Goal: Task Accomplishment & Management: Manage account settings

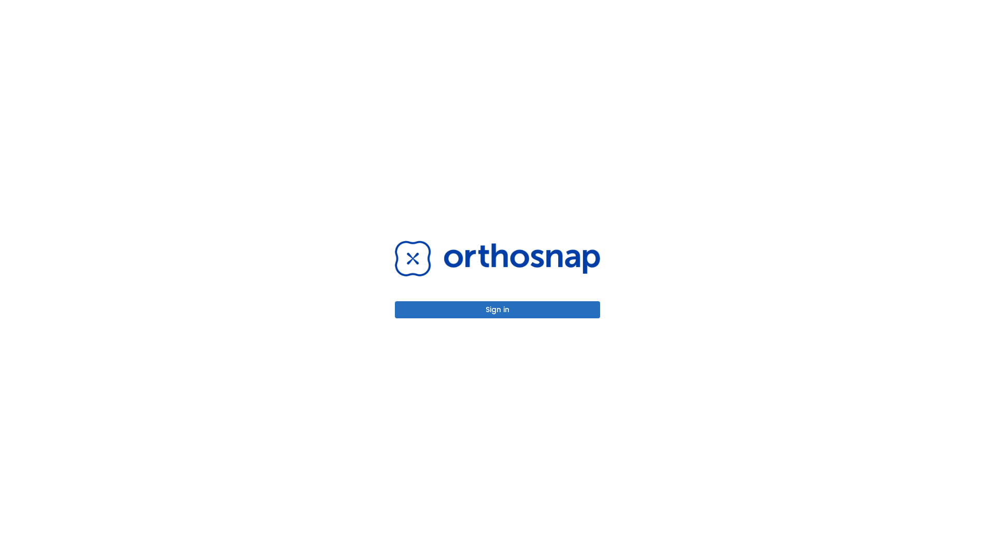
click at [497, 310] on button "Sign in" at bounding box center [497, 309] width 205 height 17
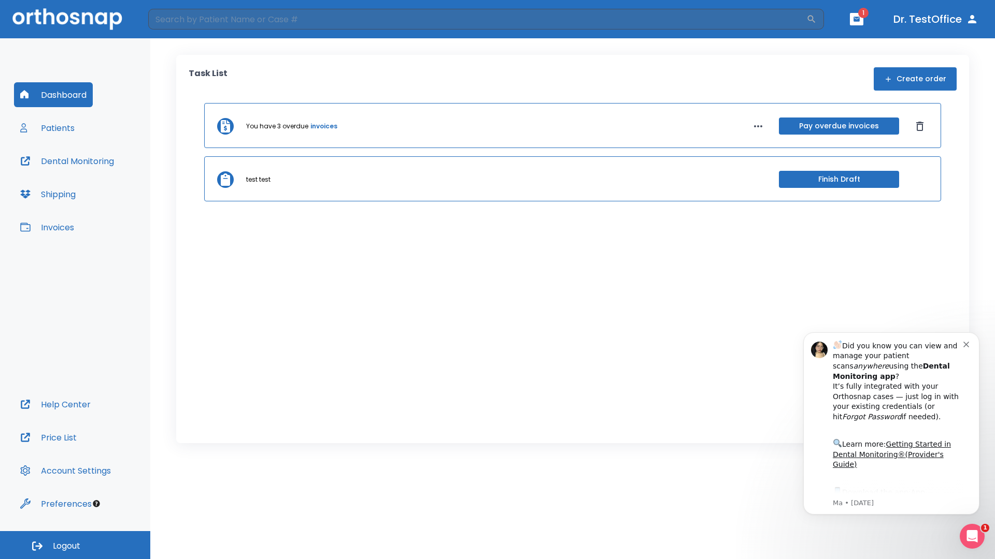
click at [75, 545] on span "Logout" at bounding box center [66, 546] width 27 height 11
